Goal: Task Accomplishment & Management: Manage account settings

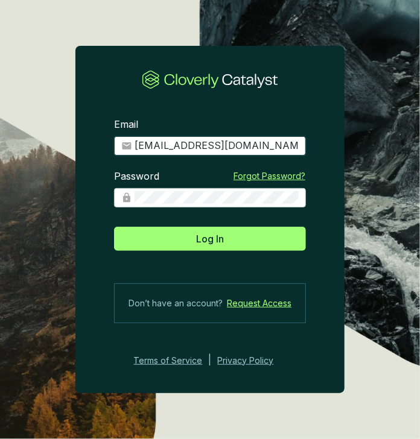
click at [205, 144] on input "[EMAIL_ADDRESS][DOMAIN_NAME]" at bounding box center [217, 145] width 164 height 13
type input "[EMAIL_ADDRESS][DOMAIN_NAME]"
click at [114, 227] on button "Log In" at bounding box center [210, 239] width 192 height 24
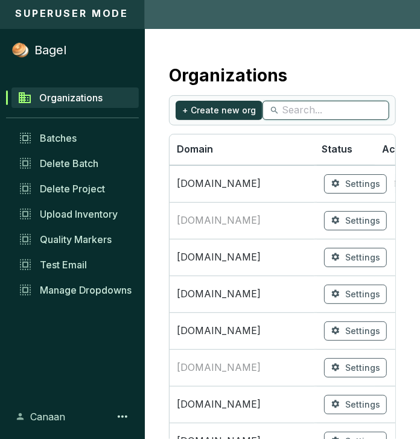
click at [300, 110] on input "search" at bounding box center [326, 110] width 89 height 13
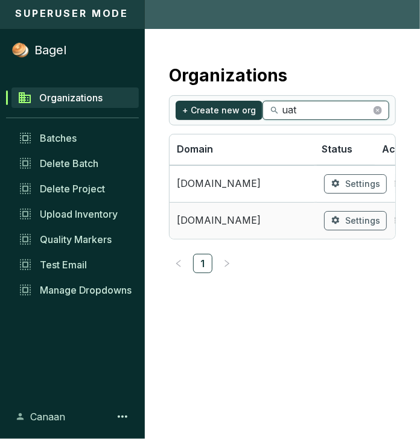
type input "uat"
click at [257, 217] on span "[DOMAIN_NAME]" at bounding box center [242, 220] width 130 height 13
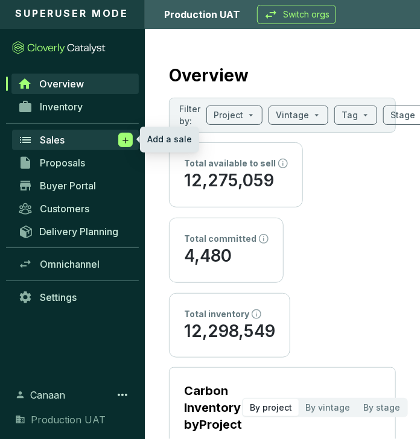
click at [121, 141] on icon at bounding box center [126, 141] width 10 height 12
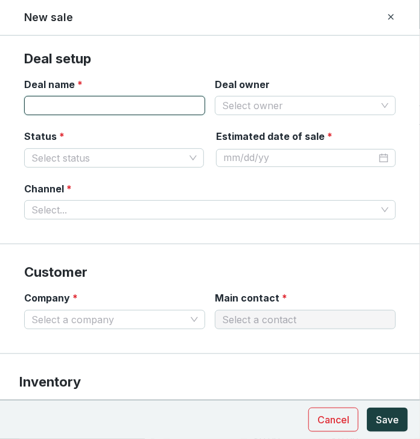
click at [149, 113] on input "Deal name *" at bounding box center [114, 105] width 181 height 19
type input "Test Units"
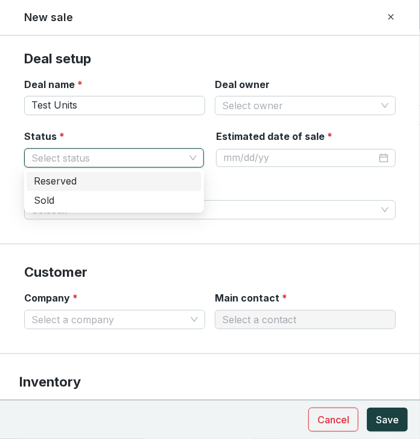
click at [157, 159] on input "Status *" at bounding box center [107, 158] width 153 height 18
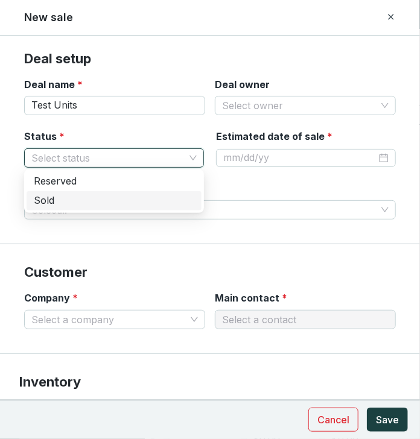
click at [151, 194] on div "Sold" at bounding box center [114, 200] width 175 height 19
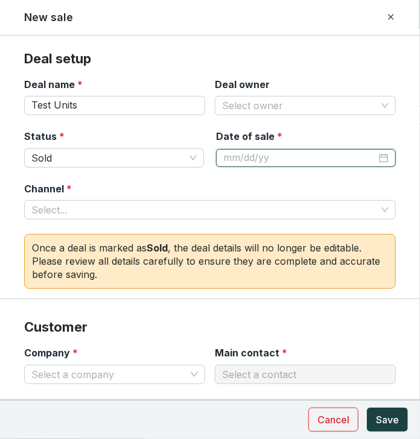
click at [240, 157] on input "Date of sale *" at bounding box center [299, 157] width 153 height 13
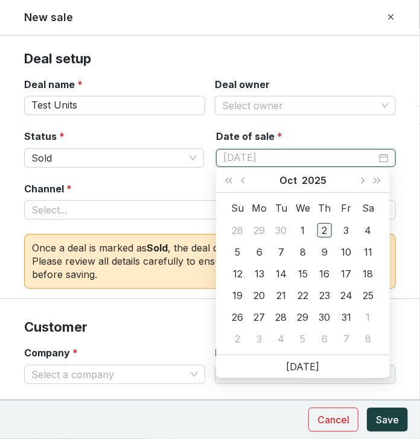
type input "[DATE]"
click at [327, 228] on div "2" at bounding box center [324, 230] width 14 height 14
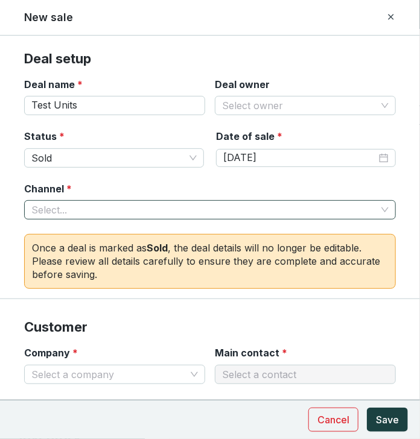
click at [211, 215] on input "Channel *" at bounding box center [203, 210] width 345 height 18
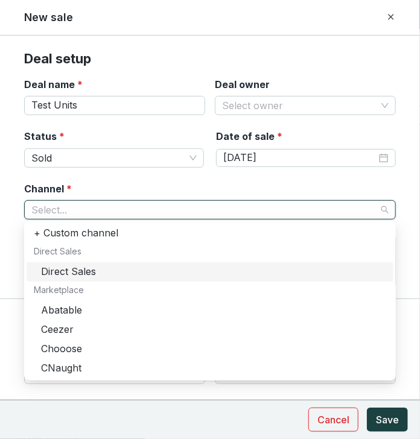
click at [182, 274] on div "Direct Sales" at bounding box center [213, 271] width 345 height 13
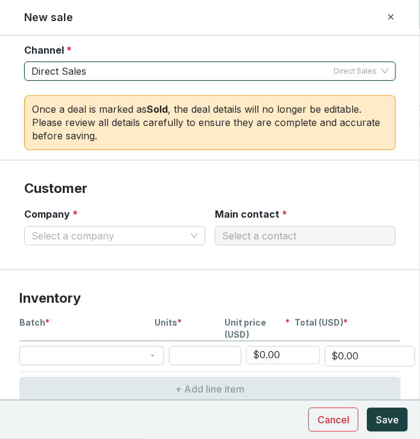
scroll to position [229, 0]
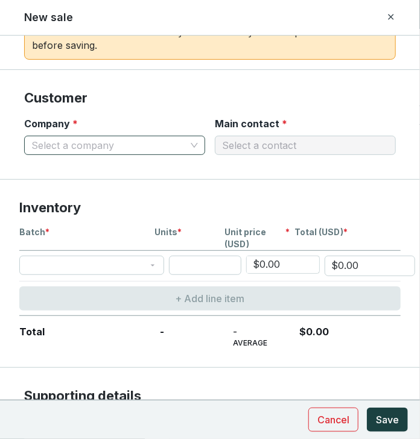
click at [170, 139] on input "Company *" at bounding box center [108, 145] width 154 height 18
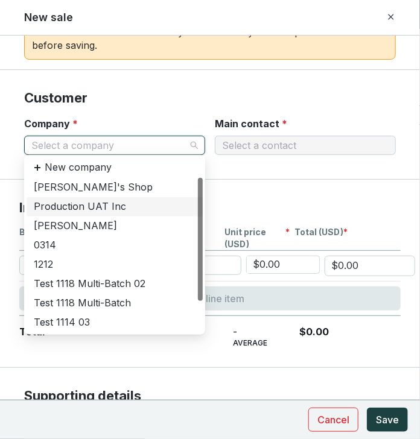
click at [153, 198] on div "Production UAT Inc" at bounding box center [115, 206] width 176 height 19
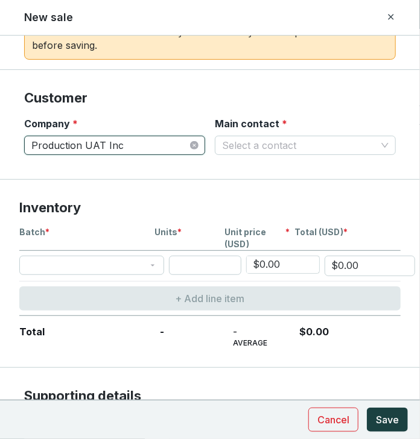
click at [160, 163] on section "Company * Production UAT Inc Production UAT Inc Main contact * Select a contact" at bounding box center [210, 143] width 372 height 52
click at [171, 159] on section "Company * Production UAT Inc Main contact * Select a contact" at bounding box center [210, 143] width 372 height 52
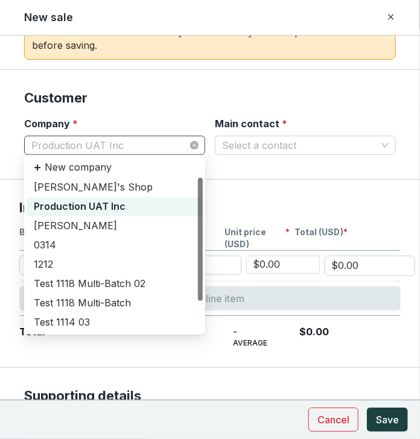
click at [177, 150] on span "Production UAT Inc" at bounding box center [114, 145] width 167 height 18
click at [124, 235] on div "[PERSON_NAME]" at bounding box center [115, 226] width 176 height 19
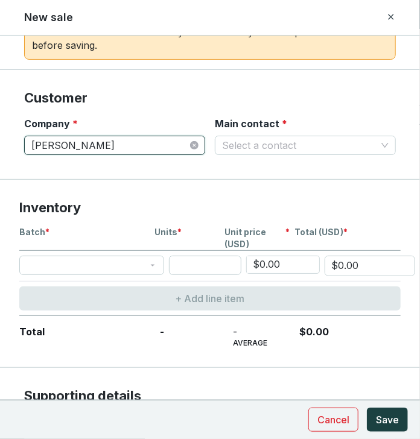
click at [262, 153] on section "Company * [PERSON_NAME] [PERSON_NAME] Main contact * Select a contact" at bounding box center [210, 143] width 372 height 52
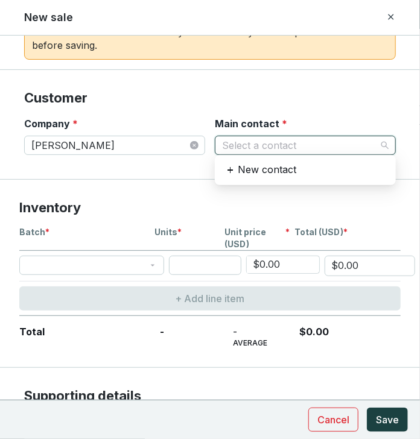
click at [262, 148] on input "Main contact *" at bounding box center [299, 145] width 154 height 18
click at [170, 147] on span "[PERSON_NAME]" at bounding box center [114, 145] width 167 height 18
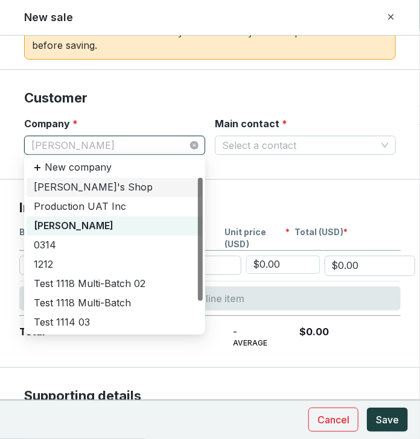
click at [135, 194] on div "[PERSON_NAME]'s Shop" at bounding box center [115, 187] width 176 height 19
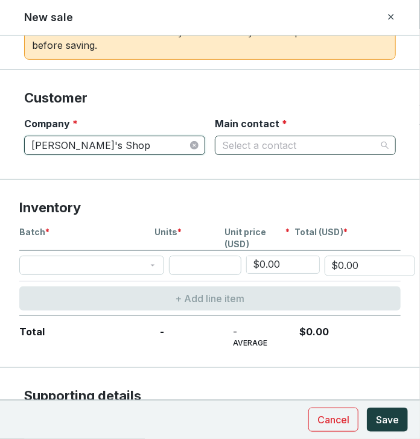
click at [265, 152] on div "Select a contact" at bounding box center [305, 145] width 181 height 19
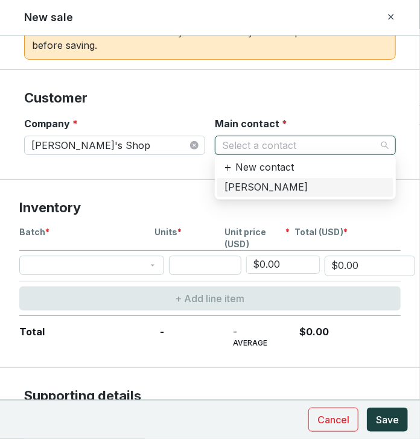
click at [246, 189] on div "[PERSON_NAME]" at bounding box center [305, 187] width 162 height 13
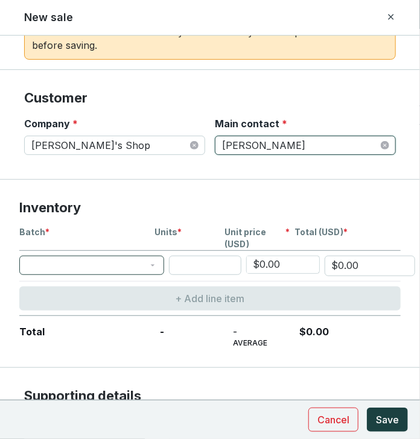
click at [138, 262] on span at bounding box center [92, 265] width 130 height 18
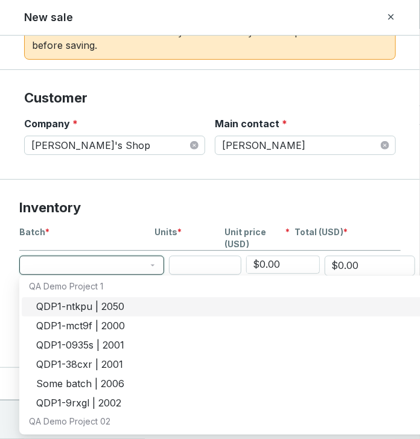
click at [124, 310] on div "QDP1-ntkpu | 2050" at bounding box center [234, 306] width 396 height 13
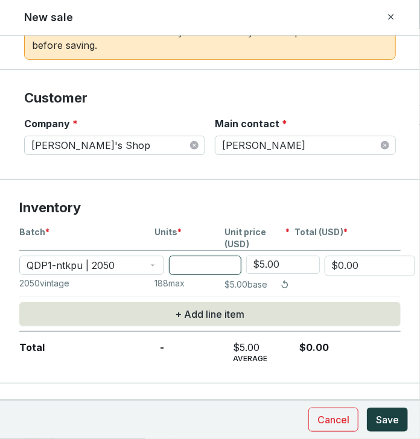
click at [183, 268] on input "number" at bounding box center [205, 265] width 72 height 19
type input "1"
type input "$5.00"
type input "1"
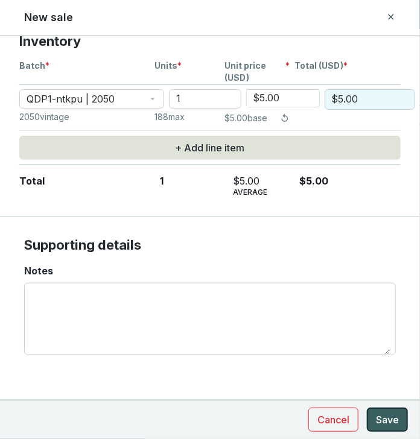
click at [375, 418] on button "Save" at bounding box center [387, 420] width 41 height 24
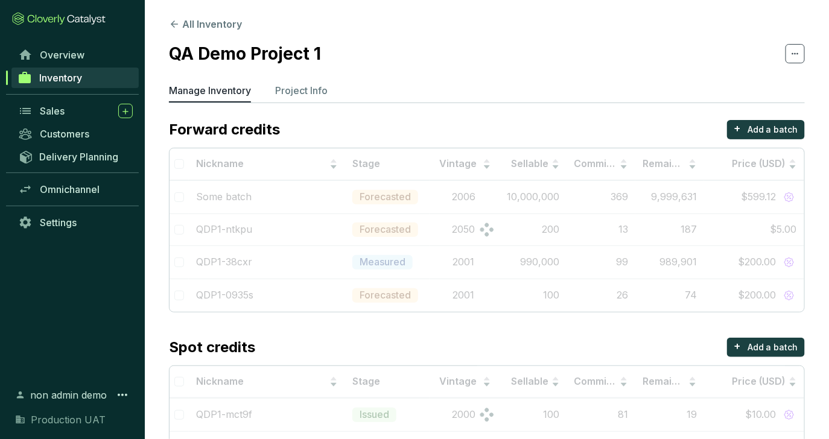
scroll to position [2, 0]
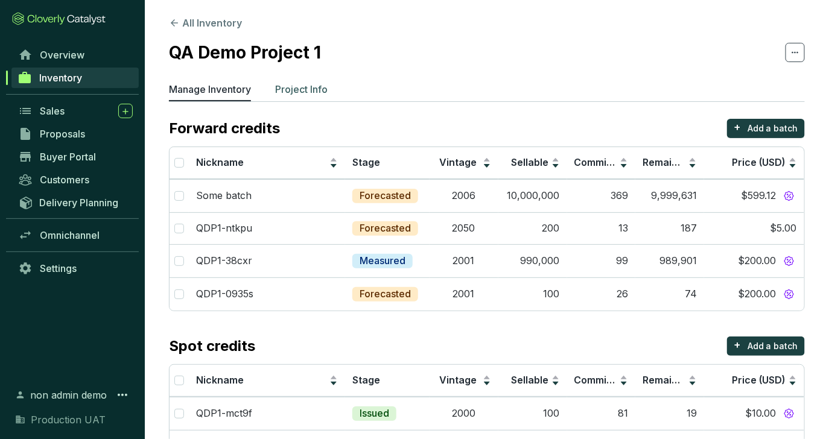
click at [328, 93] on p "Project Info" at bounding box center [301, 89] width 52 height 14
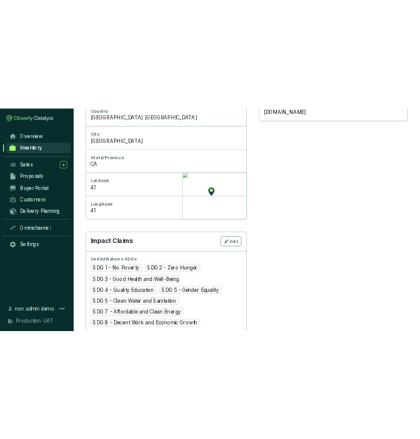
scroll to position [828, 0]
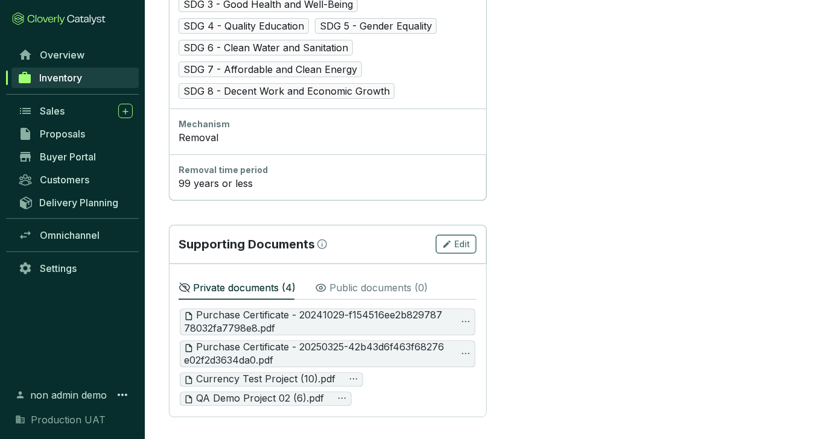
click at [459, 241] on span "Edit" at bounding box center [462, 244] width 16 height 12
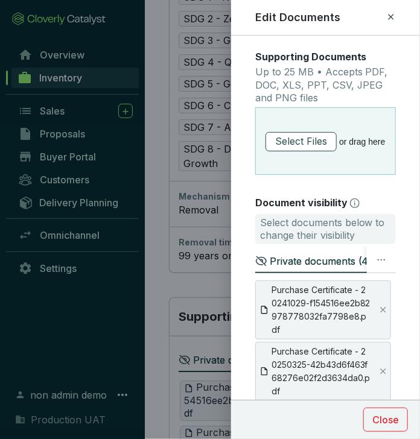
click at [331, 148] on button "Select Files" at bounding box center [300, 141] width 71 height 19
click at [304, 137] on span "Select Files" at bounding box center [301, 141] width 52 height 15
click at [315, 142] on span "Select Files" at bounding box center [301, 141] width 52 height 15
click at [390, 14] on icon at bounding box center [391, 17] width 10 height 14
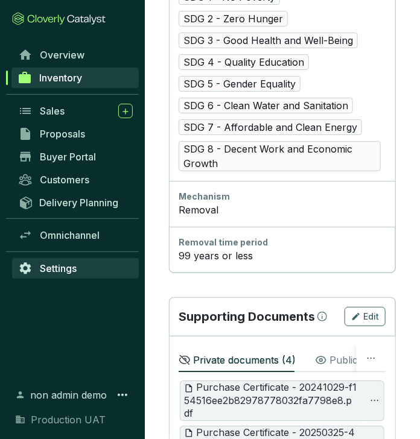
click at [79, 269] on link "Settings" at bounding box center [75, 268] width 127 height 21
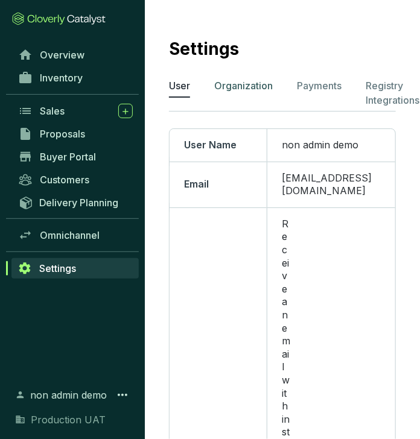
click at [240, 80] on p "Organization" at bounding box center [243, 85] width 59 height 14
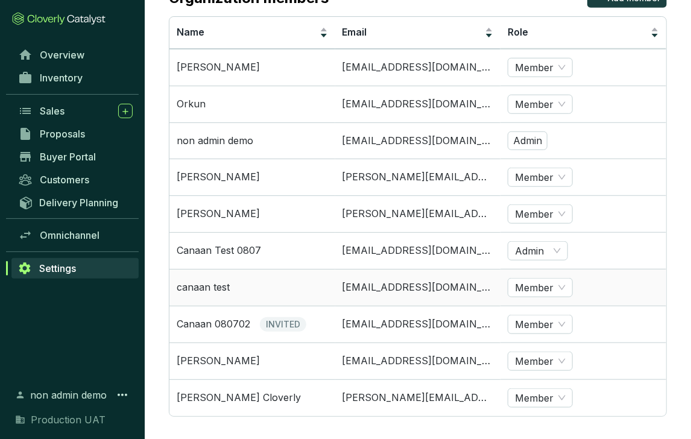
scroll to position [349, 0]
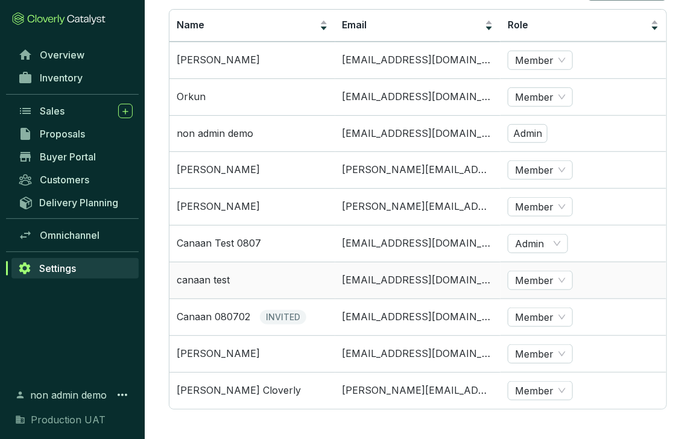
click at [419, 279] on td "canaan+0610@cloverly.com" at bounding box center [418, 280] width 166 height 37
copy td "canaan+0610@cloverly.com"
click at [124, 393] on icon at bounding box center [122, 395] width 14 height 14
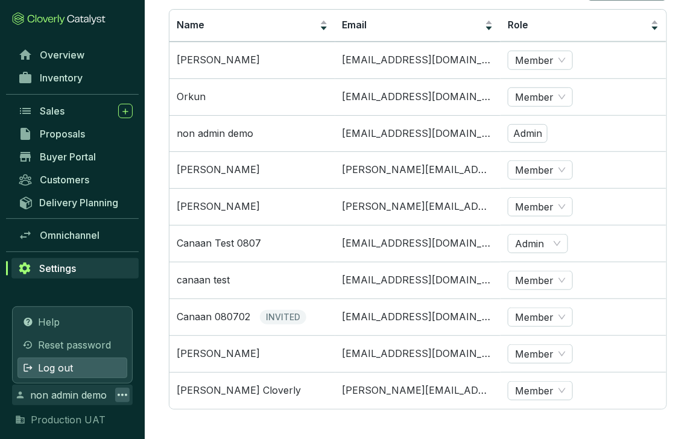
click at [117, 372] on div "Log out" at bounding box center [72, 368] width 110 height 21
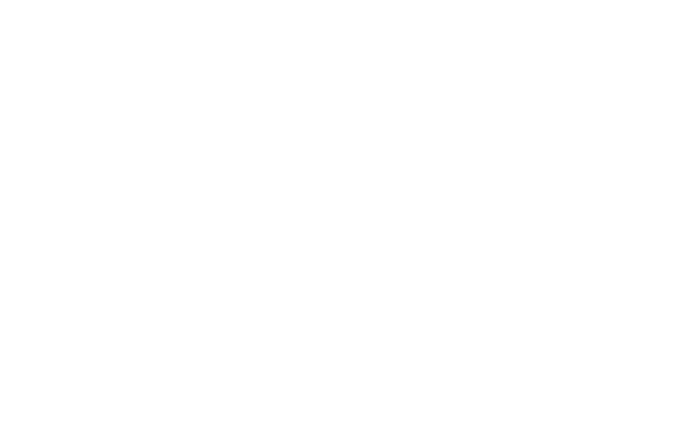
scroll to position [0, 0]
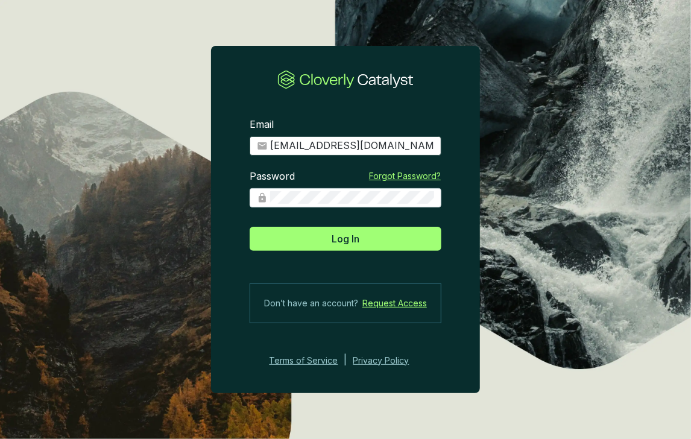
click at [331, 154] on span "[EMAIL_ADDRESS][DOMAIN_NAME]" at bounding box center [346, 145] width 192 height 19
click at [332, 148] on input "[EMAIL_ADDRESS][DOMAIN_NAME]" at bounding box center [352, 145] width 164 height 13
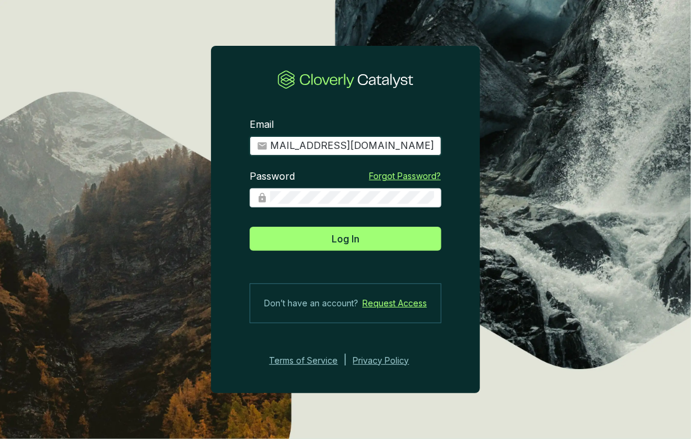
paste input "0610@cloverly.com"
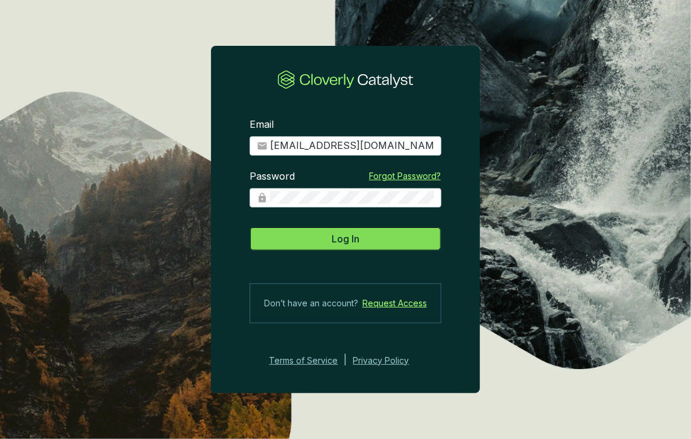
click at [313, 228] on button "Log In" at bounding box center [346, 239] width 192 height 24
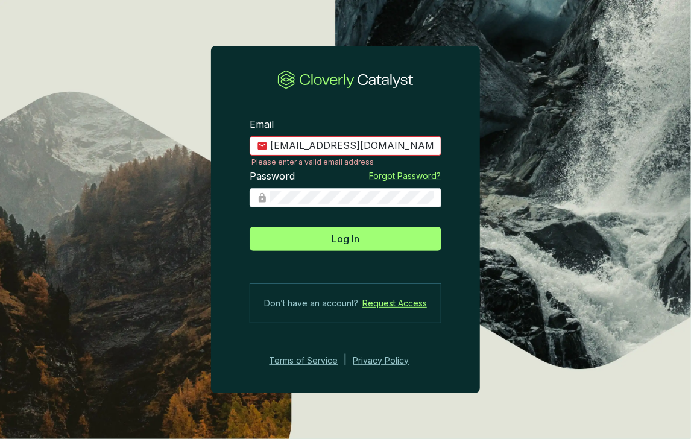
click at [421, 136] on div "Email canaan+0610@cloverly.com Please enter a valid email address" at bounding box center [346, 144] width 192 height 52
click at [421, 145] on body "Email canaan+0610@cloverly.com Please enter a valid email address Password Forg…" at bounding box center [345, 219] width 691 height 439
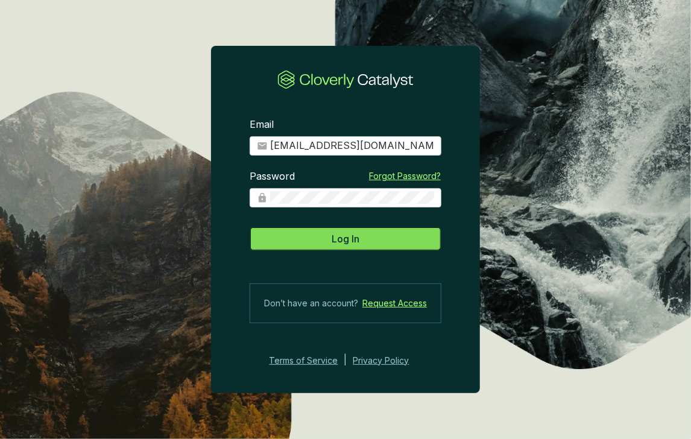
click at [357, 240] on span "Log In" at bounding box center [346, 239] width 28 height 14
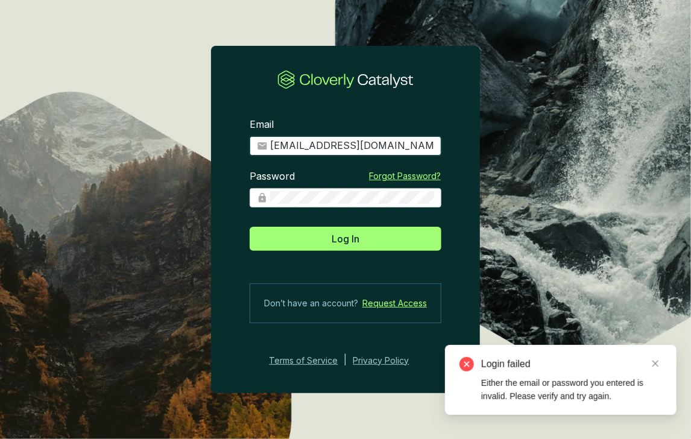
click at [351, 150] on input "canaan+0610@cloverly.com" at bounding box center [352, 145] width 164 height 13
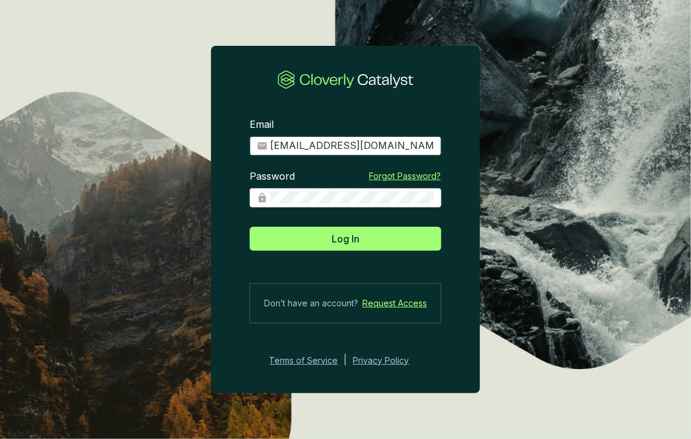
click at [323, 148] on input "canaan+0610@cloverly.com" at bounding box center [352, 145] width 164 height 13
type input "[EMAIL_ADDRESS][DOMAIN_NAME]"
click at [250, 227] on button "Log In" at bounding box center [346, 239] width 192 height 24
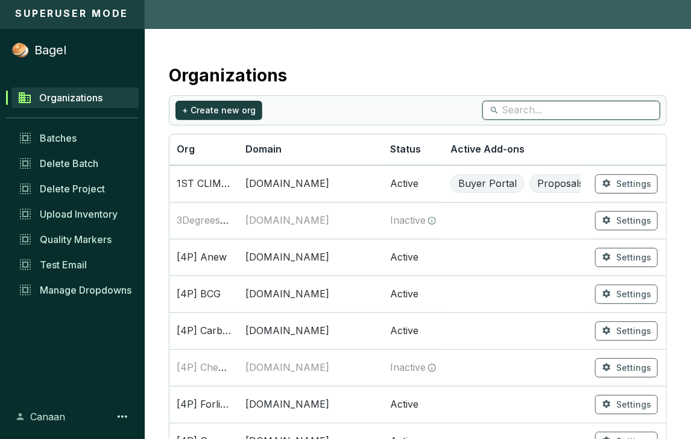
click at [608, 113] on input "search" at bounding box center [572, 110] width 141 height 13
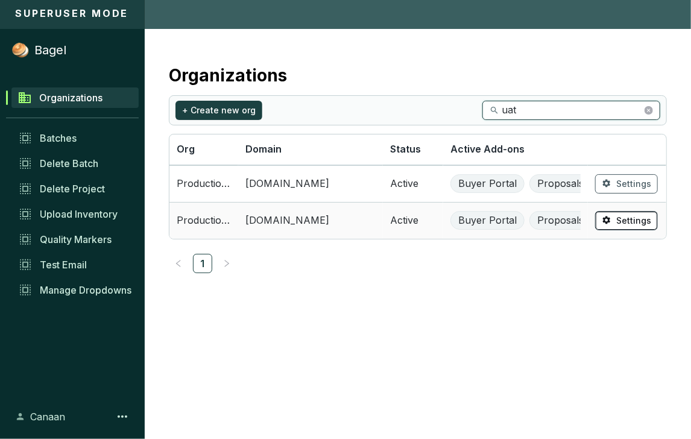
type input "uat"
click at [620, 220] on span "Settings" at bounding box center [634, 221] width 35 height 12
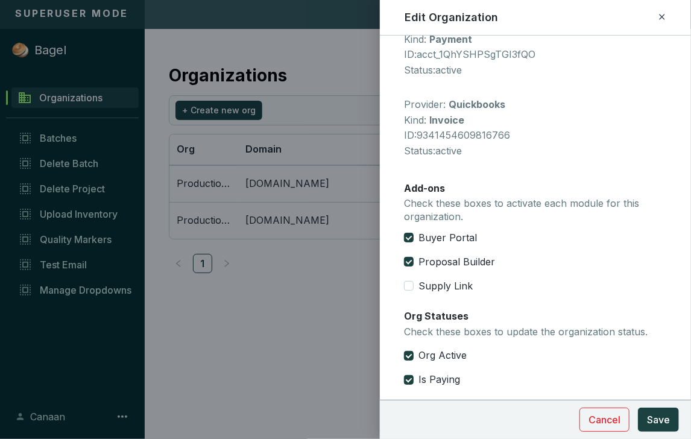
scroll to position [555, 0]
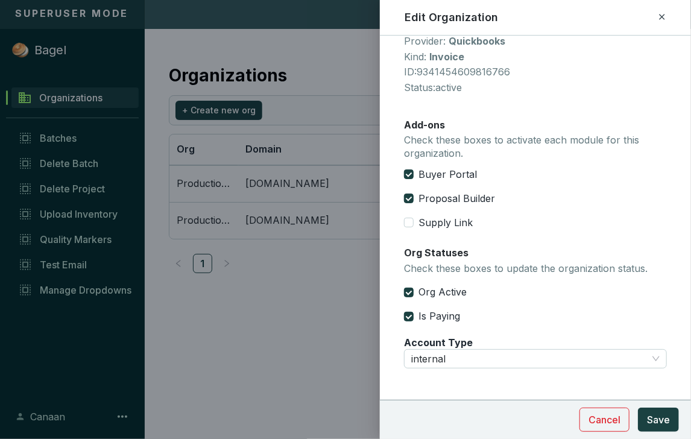
click at [663, 16] on icon at bounding box center [661, 16] width 5 height 5
checkbox input "false"
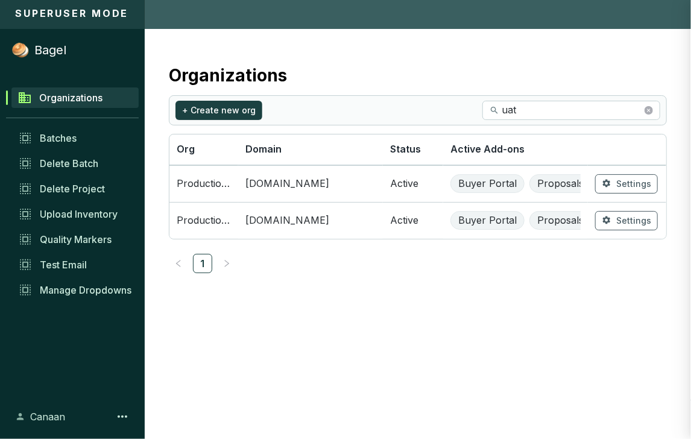
scroll to position [355, 0]
click at [625, 179] on span "Settings" at bounding box center [634, 184] width 35 height 12
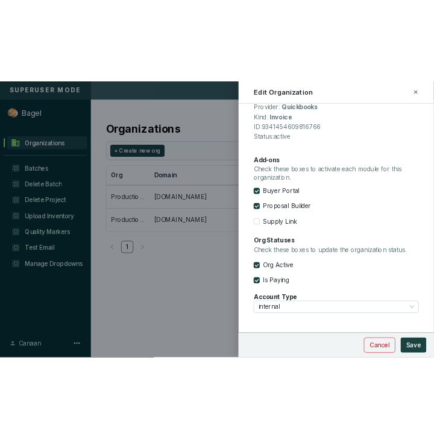
scroll to position [594, 0]
